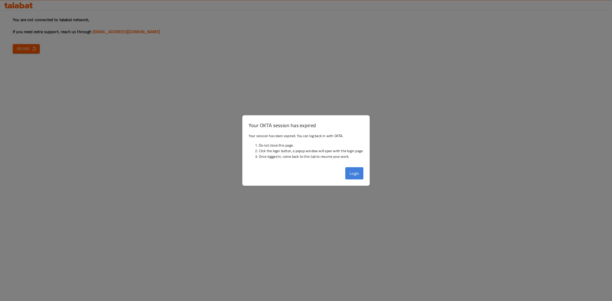
click at [356, 175] on button "Login" at bounding box center [354, 173] width 18 height 12
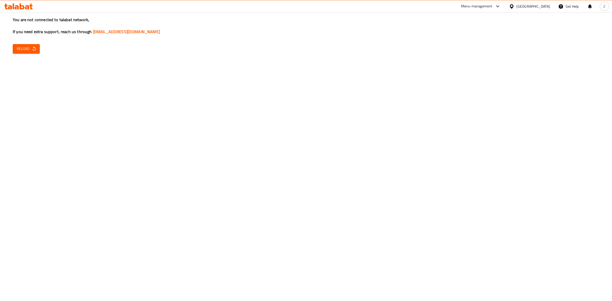
click at [41, 49] on div "You are not connected to talabat network, If you need extra support, reach us t…" at bounding box center [306, 150] width 612 height 301
click at [37, 47] on button "Reload" at bounding box center [26, 48] width 27 height 9
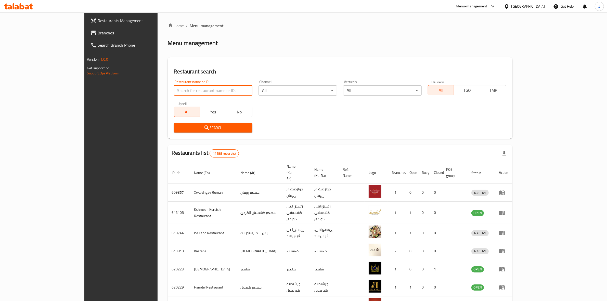
click at [174, 89] on input "search" at bounding box center [213, 90] width 79 height 10
type input "manqal"
click button "Search" at bounding box center [213, 127] width 79 height 9
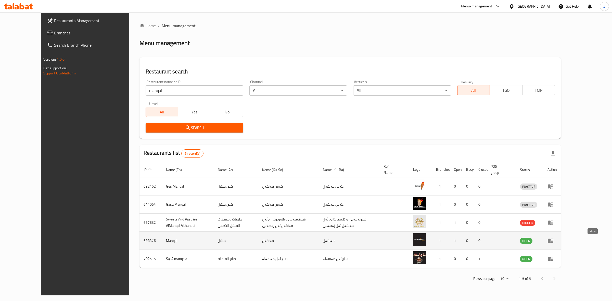
click at [557, 241] on link "enhanced table" at bounding box center [552, 241] width 9 height 6
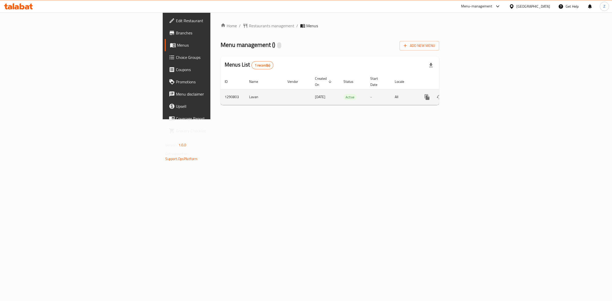
click at [470, 92] on link "enhanced table" at bounding box center [464, 97] width 12 height 12
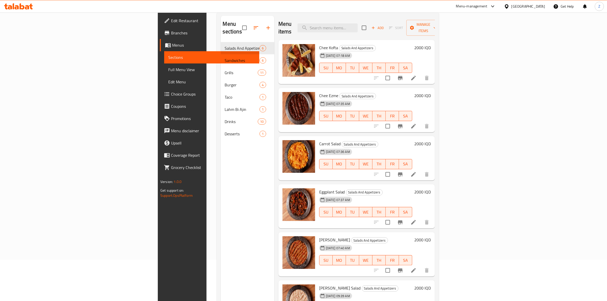
scroll to position [72, 0]
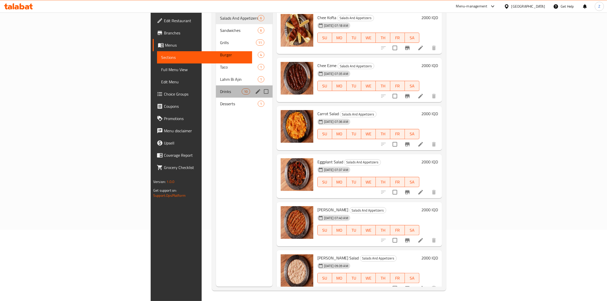
click at [216, 89] on div "Drinks 10" at bounding box center [244, 91] width 57 height 12
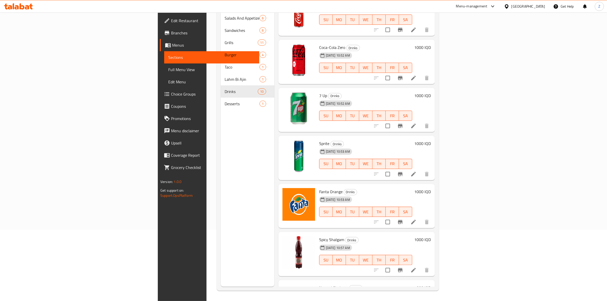
scroll to position [207, 0]
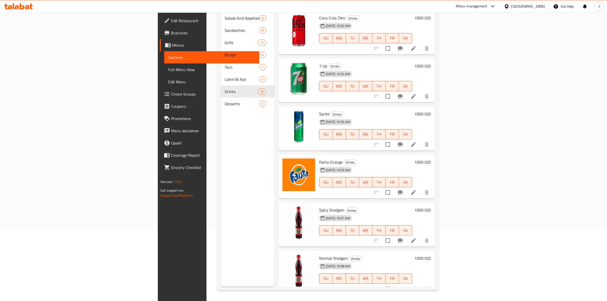
click at [431, 207] on h6 "1000 IQD" at bounding box center [422, 210] width 17 height 7
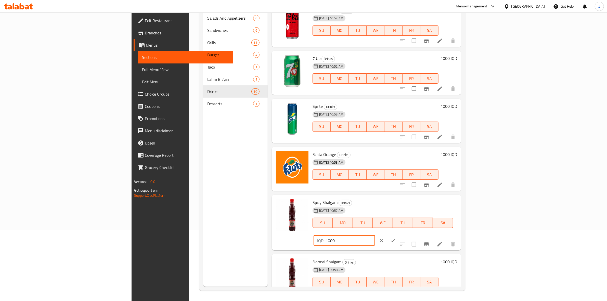
drag, startPoint x: 515, startPoint y: 205, endPoint x: 511, endPoint y: 205, distance: 4.6
click at [375, 236] on div "IQD 1000 ​" at bounding box center [344, 241] width 61 height 10
click at [375, 236] on input "2000" at bounding box center [350, 241] width 49 height 10
type input "2000"
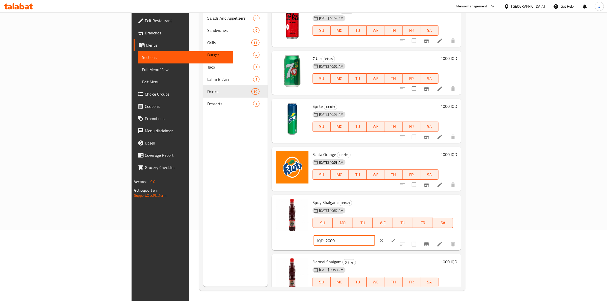
click at [399, 235] on button "ok" at bounding box center [392, 240] width 11 height 11
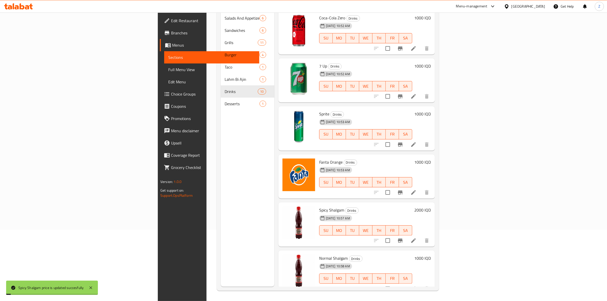
click at [431, 255] on h6 "1000 IQD" at bounding box center [422, 258] width 17 height 7
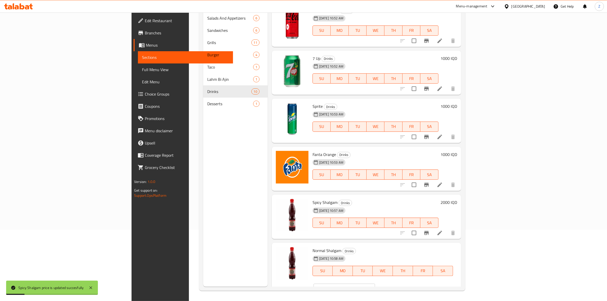
click at [375, 284] on input "1000" at bounding box center [350, 289] width 49 height 10
paste input "2"
type input "2000"
click at [396, 286] on icon "ok" at bounding box center [392, 288] width 5 height 5
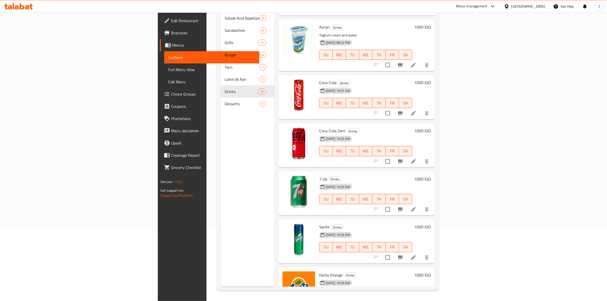
scroll to position [0, 0]
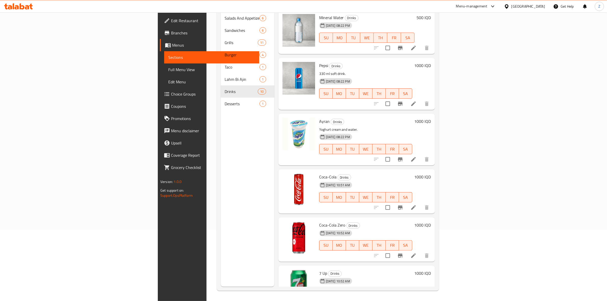
click at [488, 8] on div "Menu-management" at bounding box center [471, 6] width 31 height 6
click at [467, 56] on div "Restaurant-Management" at bounding box center [472, 57] width 40 height 6
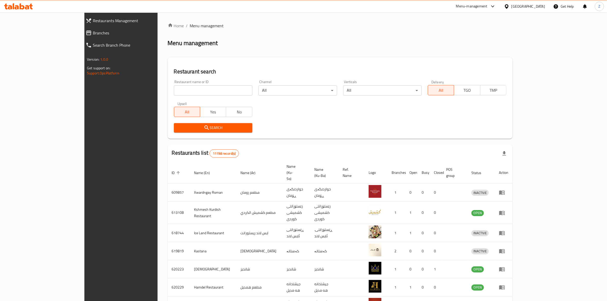
click at [188, 87] on input "search" at bounding box center [213, 90] width 79 height 10
type input "tahuna al"
click button "Search" at bounding box center [213, 127] width 79 height 9
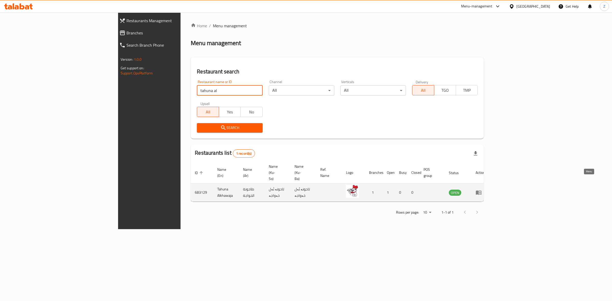
click at [482, 190] on icon "enhanced table" at bounding box center [479, 193] width 6 height 6
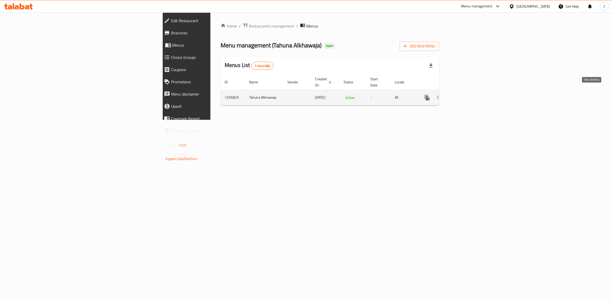
click at [467, 95] on icon "enhanced table" at bounding box center [464, 98] width 6 height 6
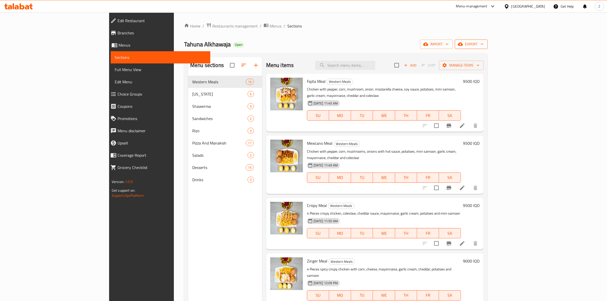
click at [488, 48] on button "export" at bounding box center [471, 44] width 33 height 9
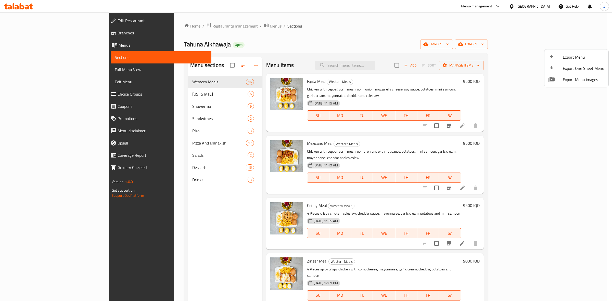
click at [587, 58] on span "Export Menu" at bounding box center [584, 57] width 42 height 6
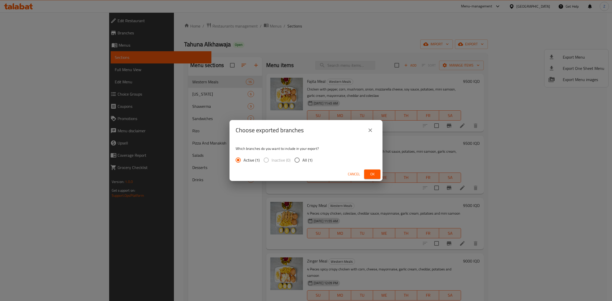
click at [303, 161] on span "All (1)" at bounding box center [307, 160] width 10 height 6
click at [302, 161] on input "All (1)" at bounding box center [297, 160] width 11 height 11
radio input "true"
click at [377, 174] on button "Ok" at bounding box center [372, 174] width 16 height 9
